Goal: Navigation & Orientation: Find specific page/section

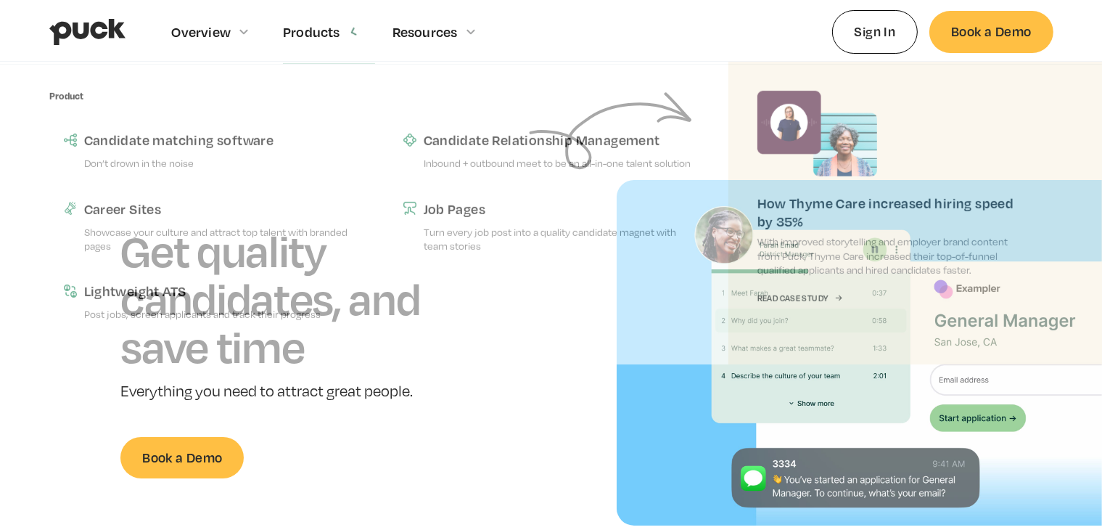
drag, startPoint x: 6, startPoint y: 4, endPoint x: 337, endPoint y: 27, distance: 332.3
click at [337, 27] on div "Products" at bounding box center [311, 32] width 57 height 16
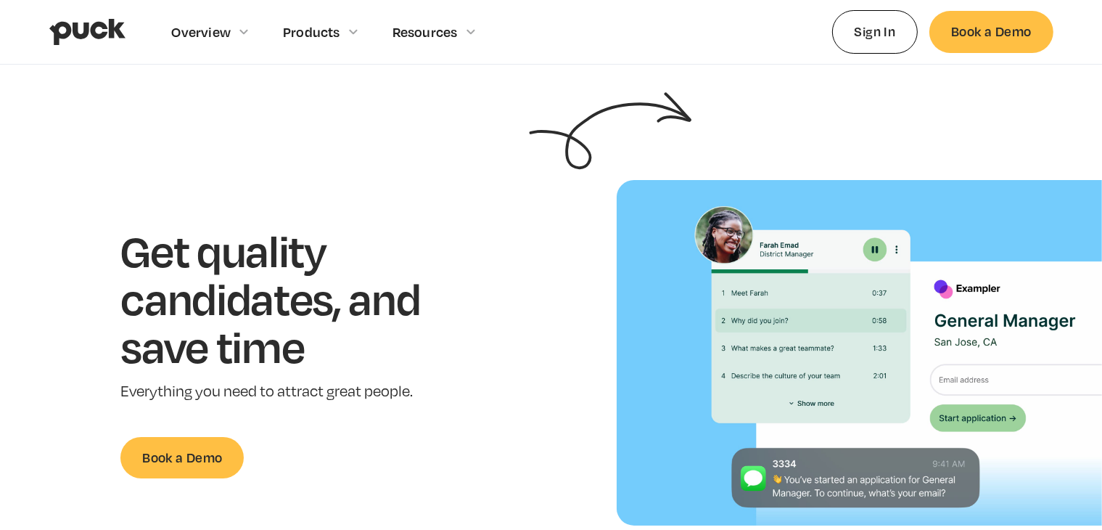
click at [337, 27] on div "Products" at bounding box center [311, 32] width 57 height 16
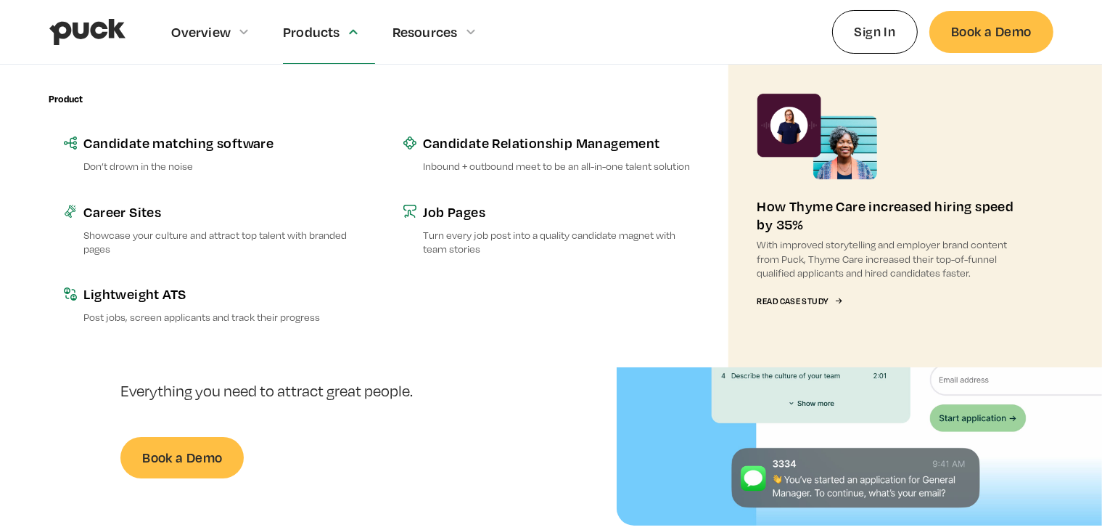
click at [337, 27] on div "Products" at bounding box center [311, 32] width 57 height 16
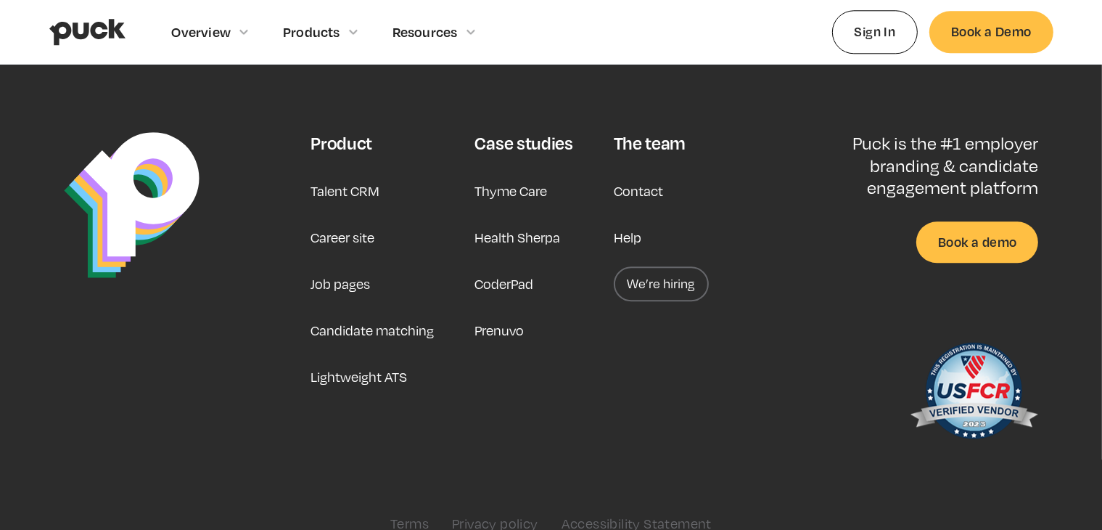
scroll to position [3778, 0]
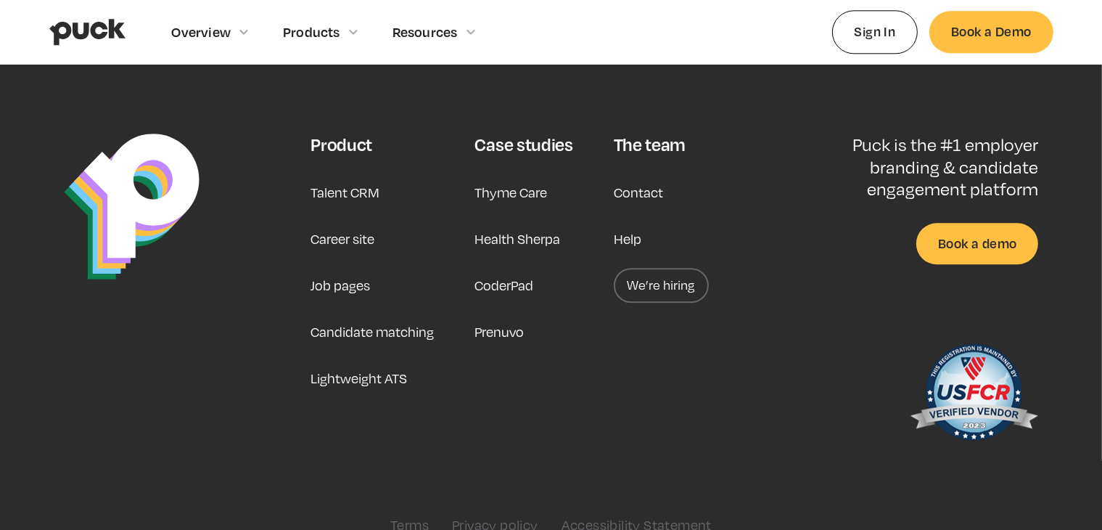
click at [341, 289] on link "Job pages" at bounding box center [339, 285] width 59 height 35
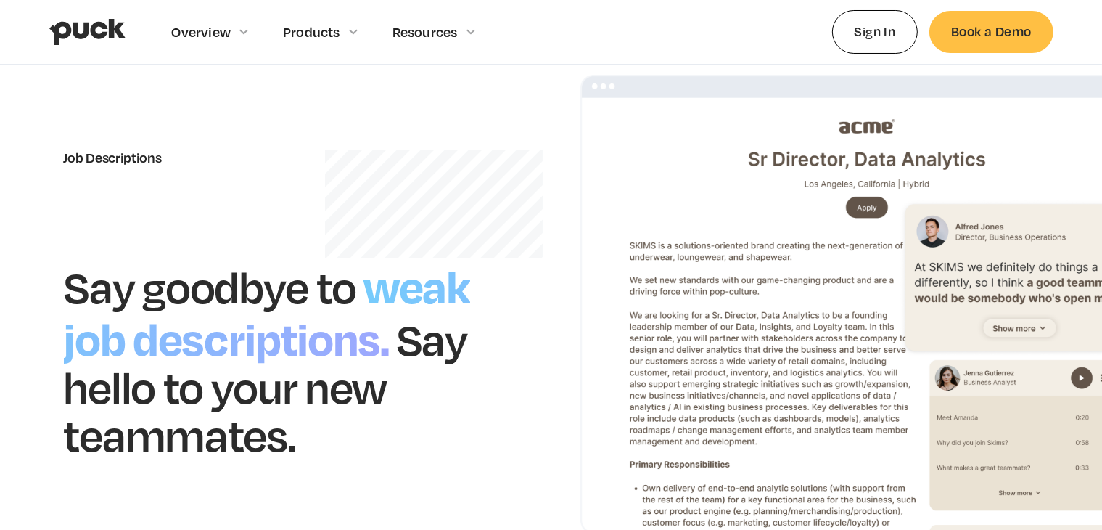
scroll to position [71, 0]
